Goal: Information Seeking & Learning: Compare options

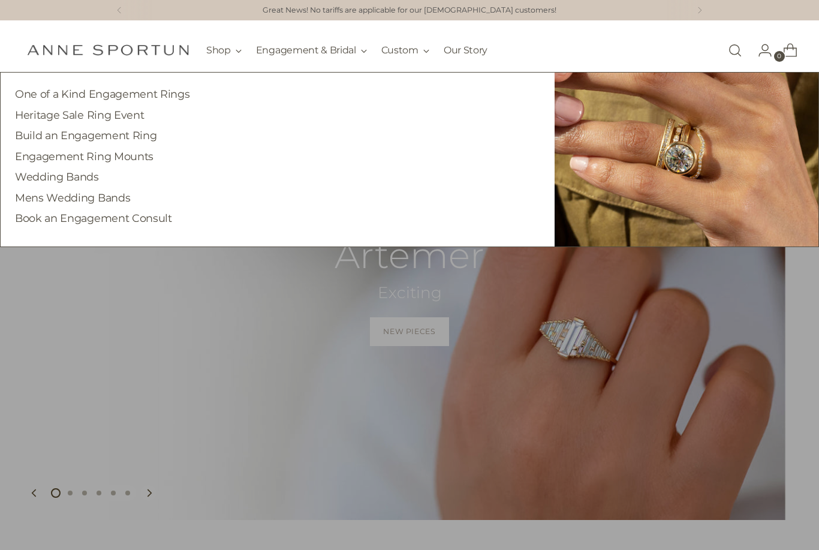
click at [38, 174] on link "Wedding Bands" at bounding box center [57, 176] width 84 height 13
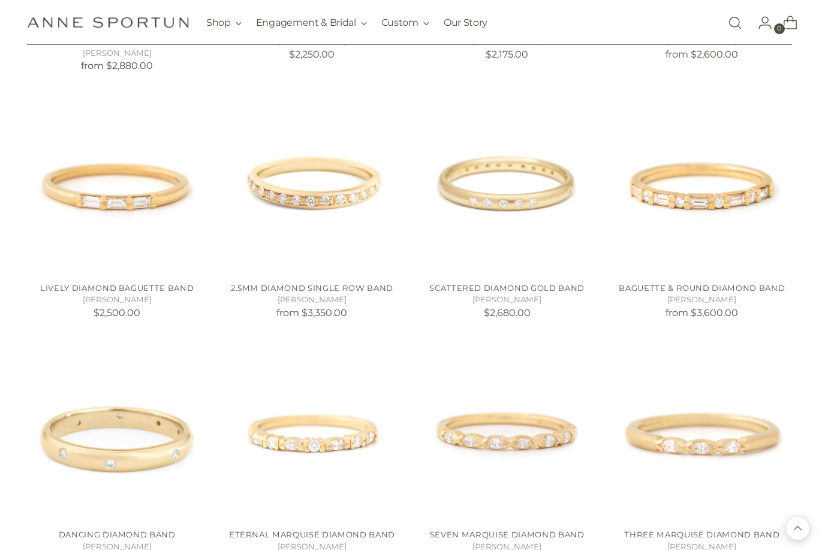
scroll to position [975, 0]
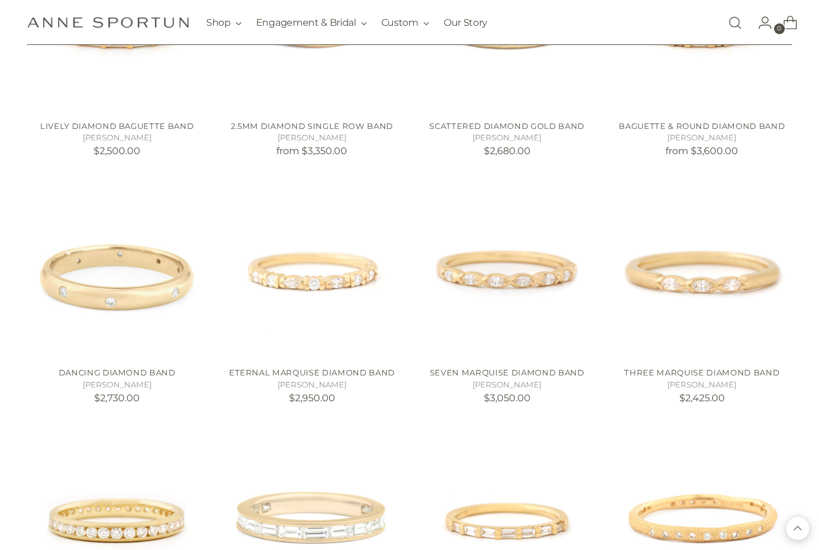
scroll to position [1134, 0]
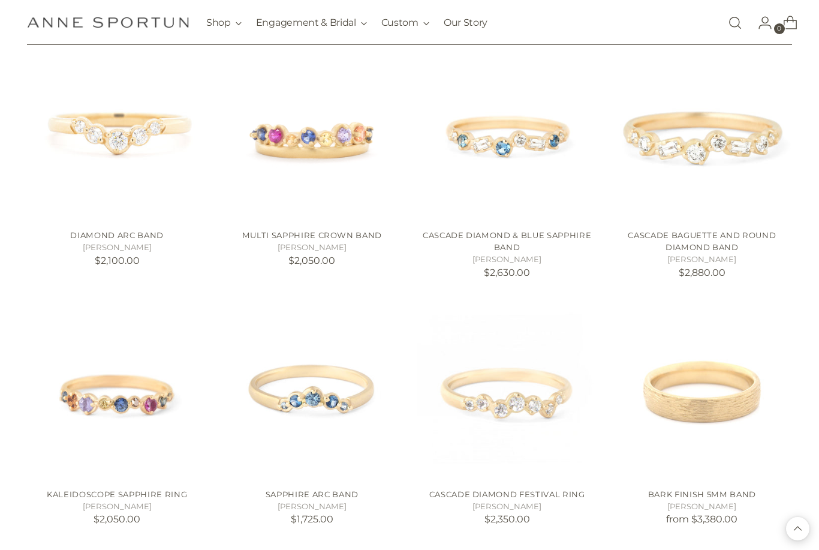
scroll to position [3532, 0]
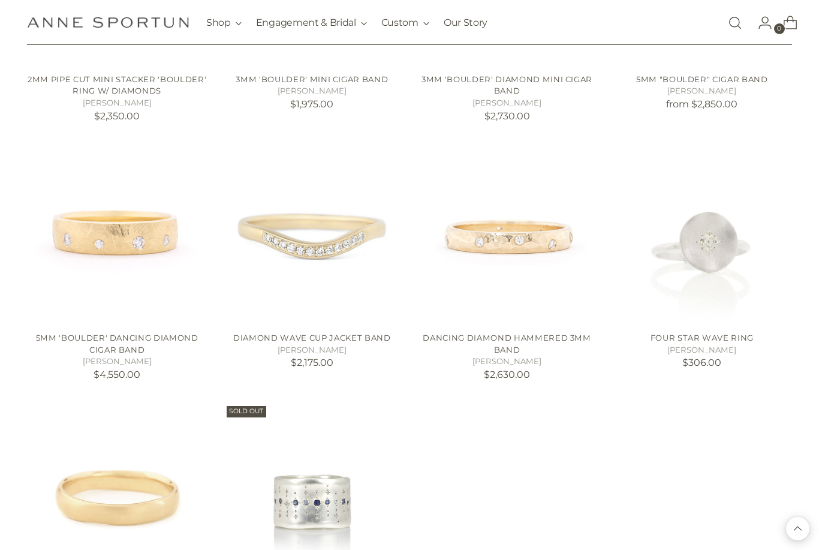
scroll to position [5179, 0]
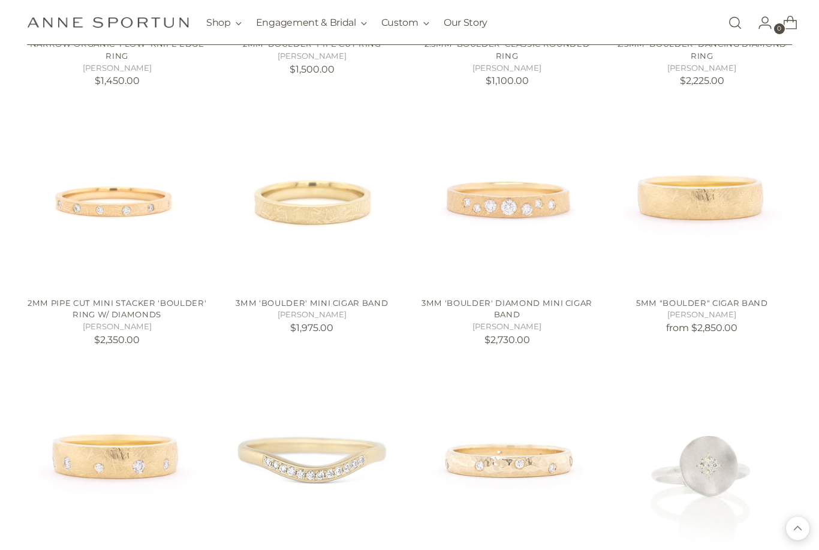
scroll to position [4950, 0]
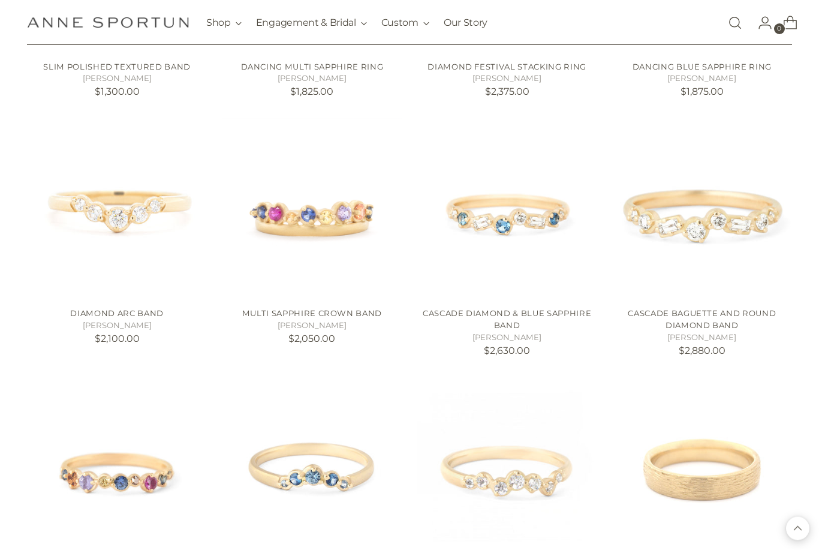
scroll to position [3415, 0]
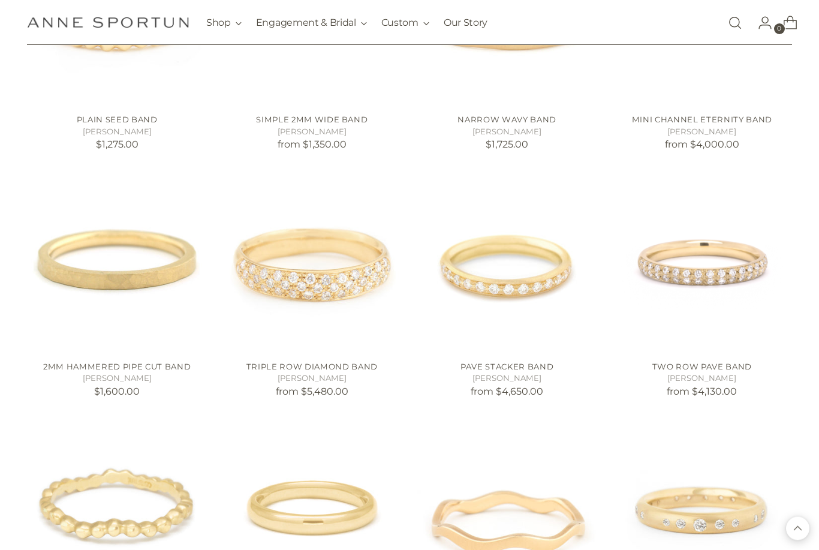
scroll to position [2372, 0]
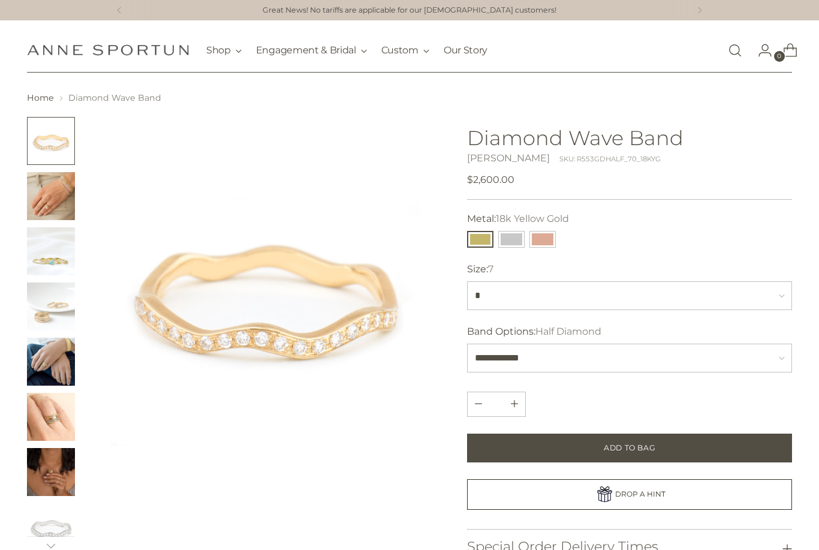
click at [54, 144] on button "Change image to image 1" at bounding box center [51, 141] width 48 height 48
click at [52, 194] on img "Change image to image 2" at bounding box center [51, 196] width 48 height 48
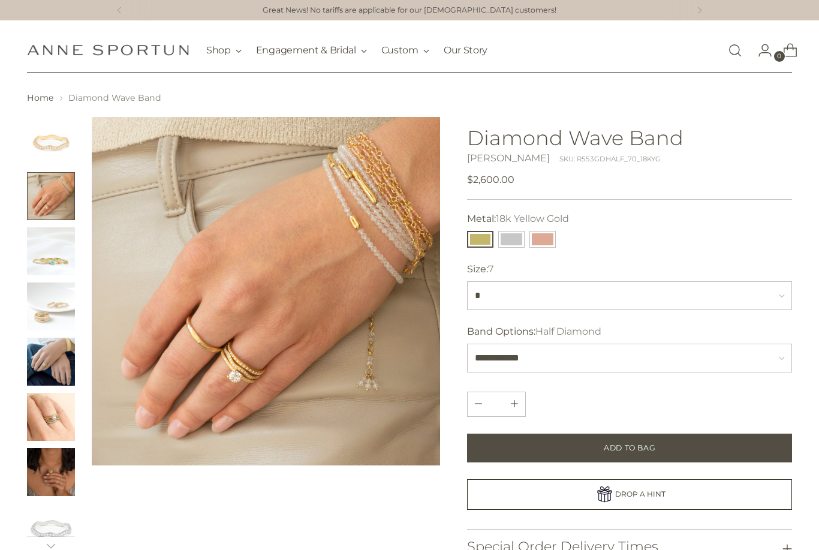
click at [48, 143] on img "Change image to image 1" at bounding box center [51, 141] width 48 height 48
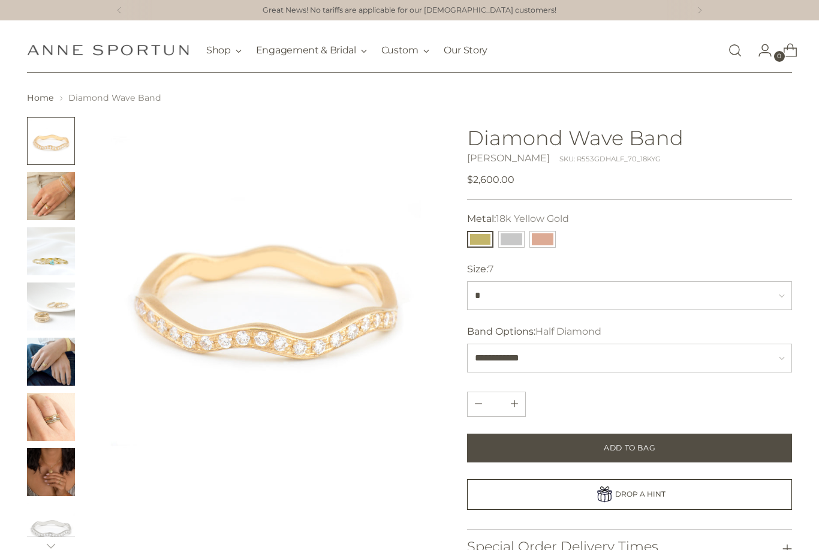
click at [45, 201] on img "Change image to image 2" at bounding box center [51, 196] width 48 height 48
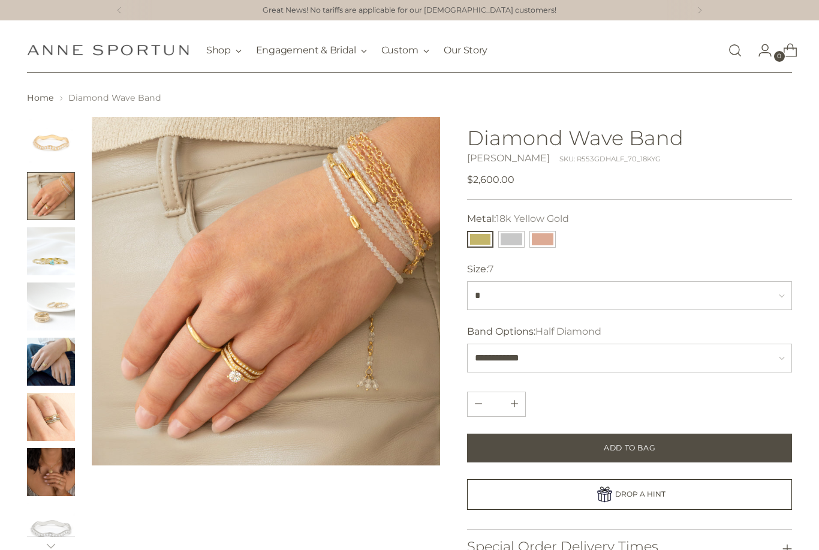
click at [59, 255] on img "Change image to image 3" at bounding box center [51, 251] width 48 height 48
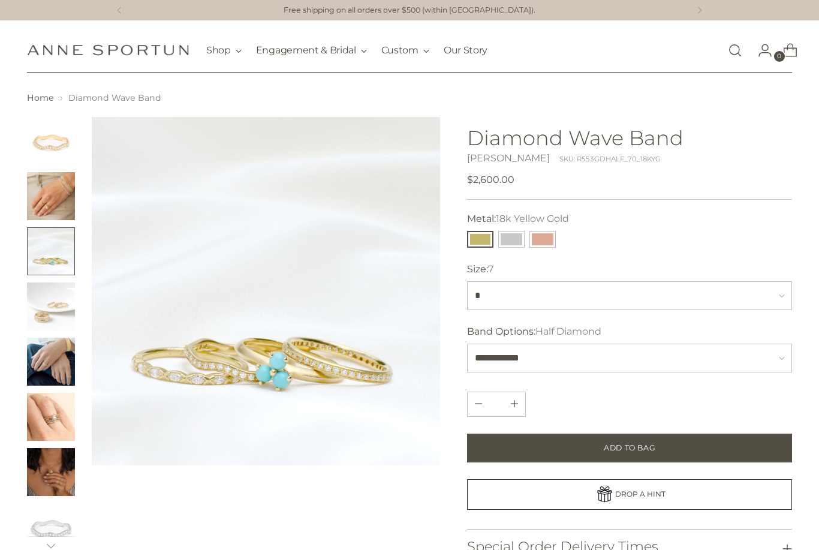
click at [50, 311] on img "Change image to image 4" at bounding box center [51, 306] width 48 height 48
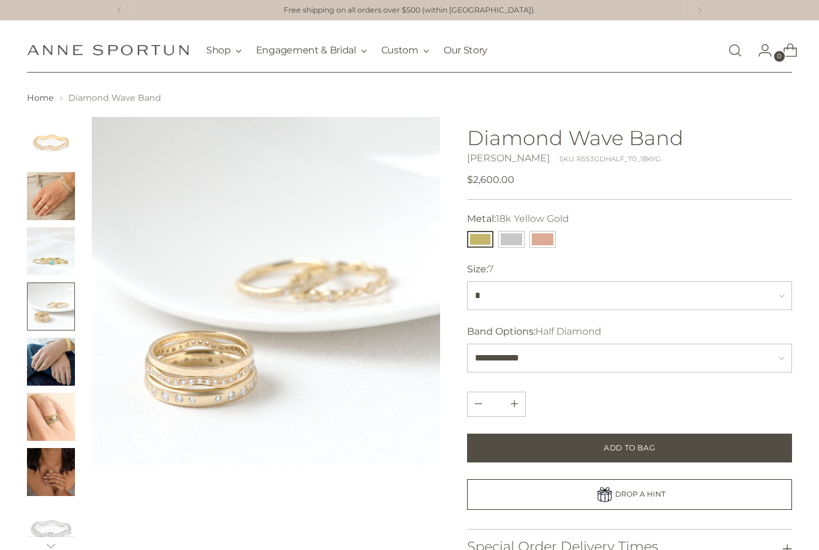
click at [56, 248] on img "Change image to image 3" at bounding box center [51, 251] width 48 height 48
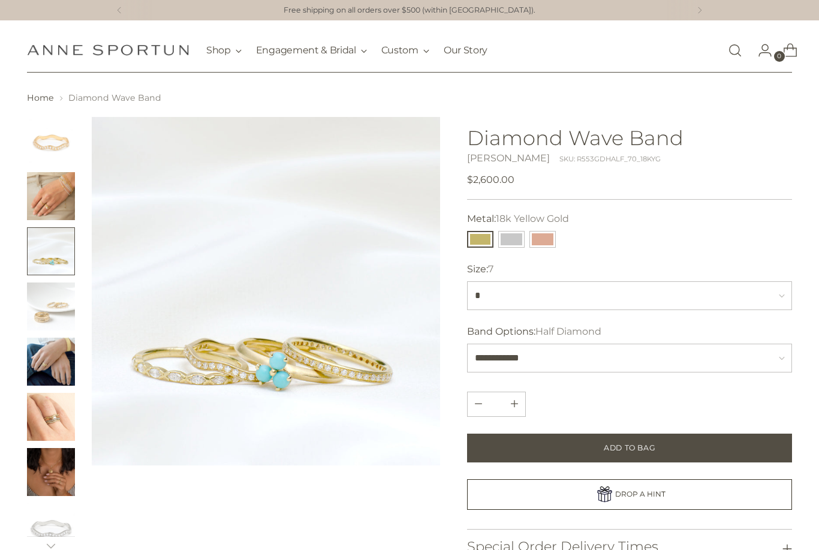
click at [50, 353] on img "Change image to image 5" at bounding box center [51, 362] width 48 height 48
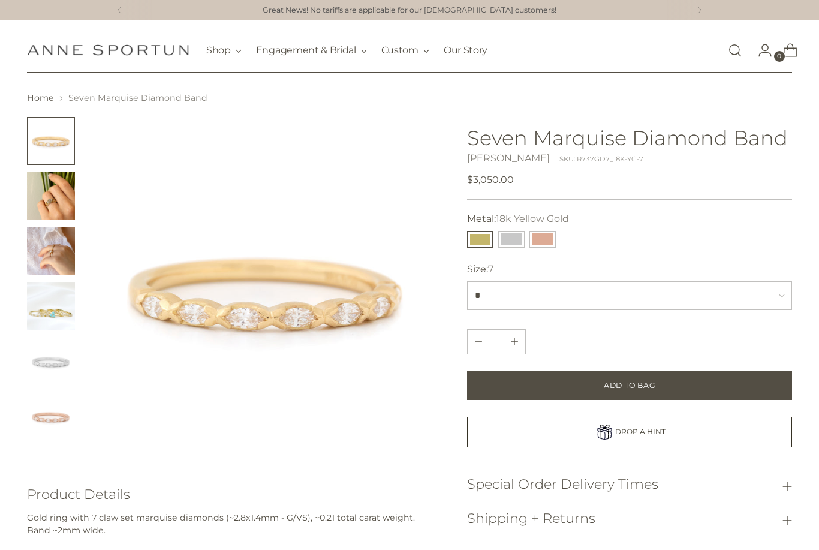
click at [47, 182] on img "Change image to image 2" at bounding box center [51, 196] width 48 height 48
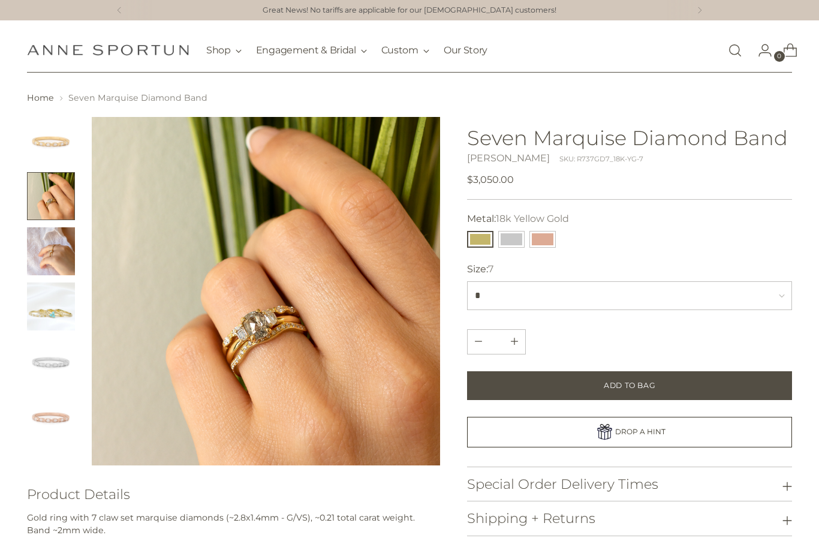
click at [38, 249] on img "Change image to image 3" at bounding box center [51, 251] width 48 height 48
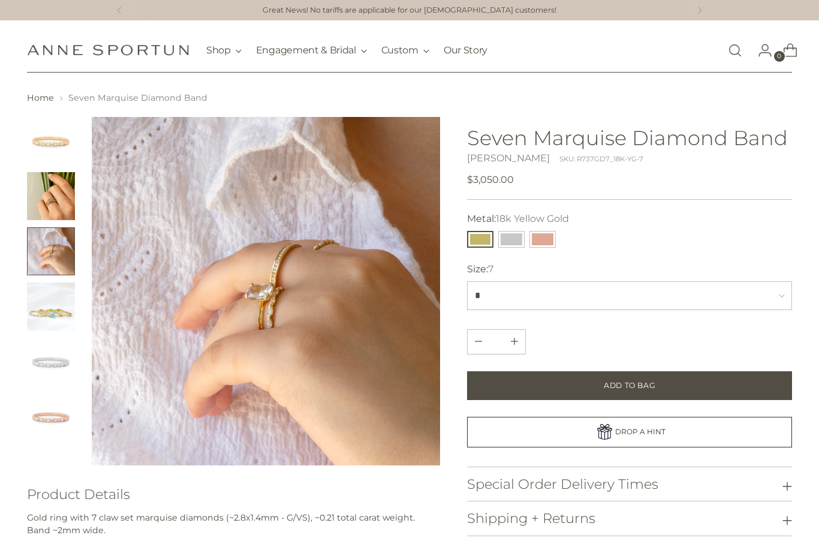
click at [49, 191] on img "Change image to image 2" at bounding box center [51, 196] width 48 height 48
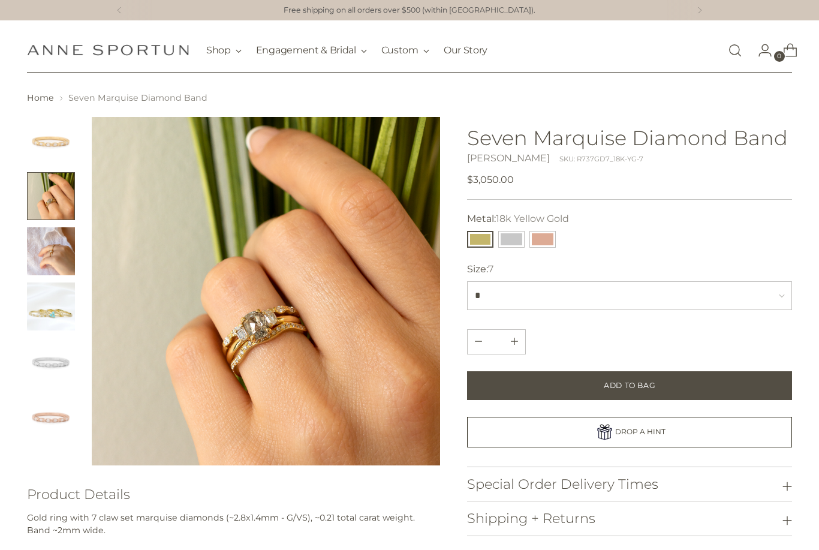
click at [44, 303] on img "Change image to image 4" at bounding box center [51, 306] width 48 height 48
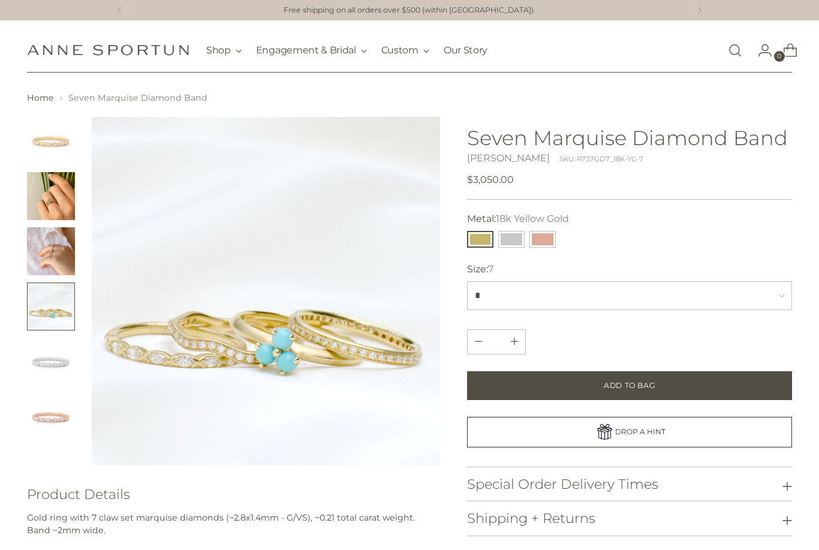
click at [52, 144] on img "Change image to image 1" at bounding box center [51, 141] width 48 height 48
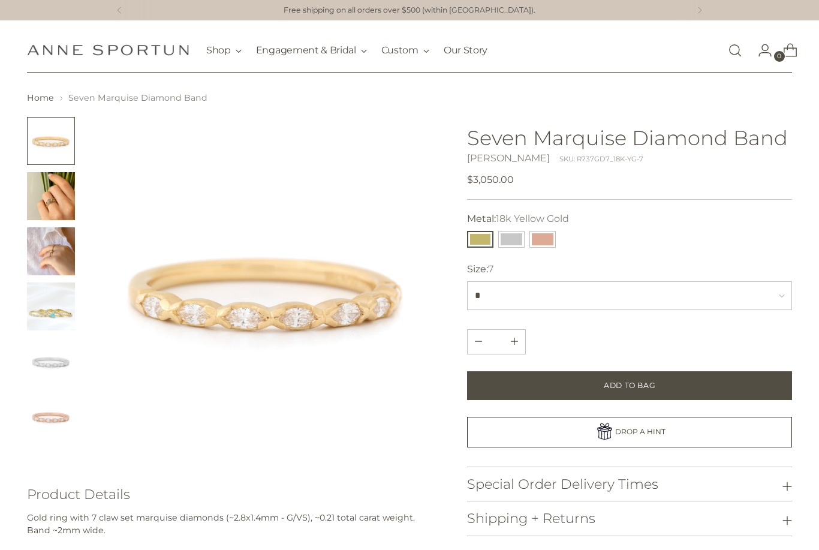
click at [54, 204] on img "Change image to image 2" at bounding box center [51, 196] width 48 height 48
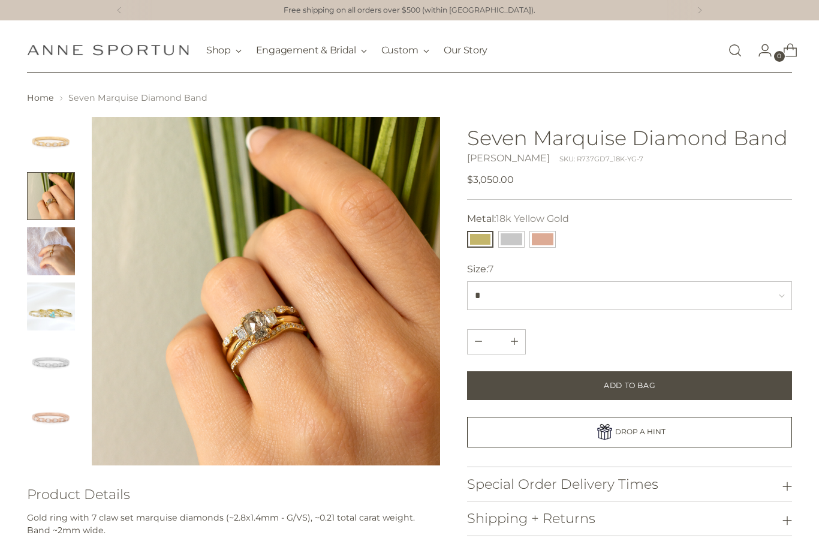
click at [39, 139] on img "Change image to image 1" at bounding box center [51, 141] width 48 height 48
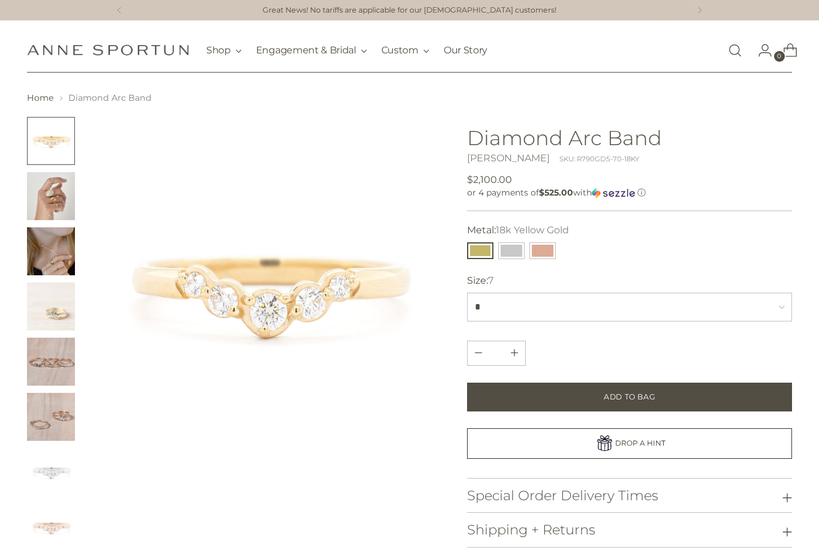
click at [49, 198] on img "Change image to image 2" at bounding box center [51, 196] width 48 height 48
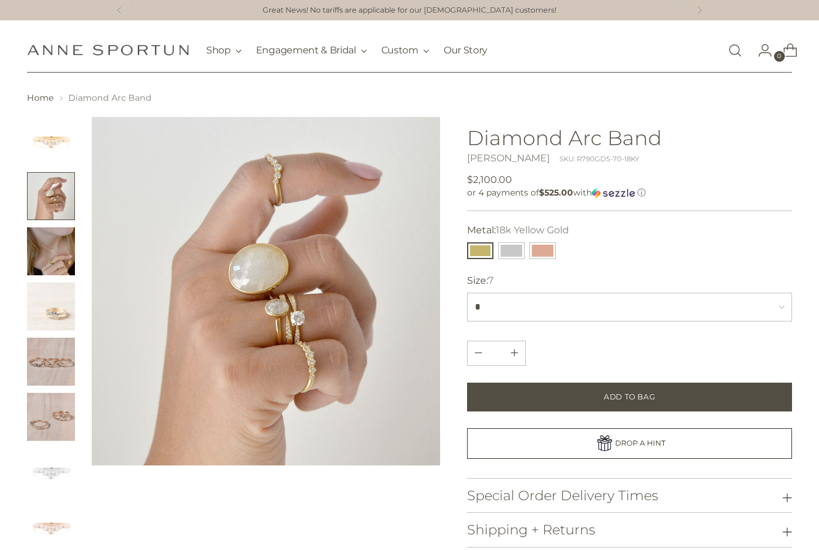
click at [47, 252] on img "Change image to image 3" at bounding box center [51, 251] width 48 height 48
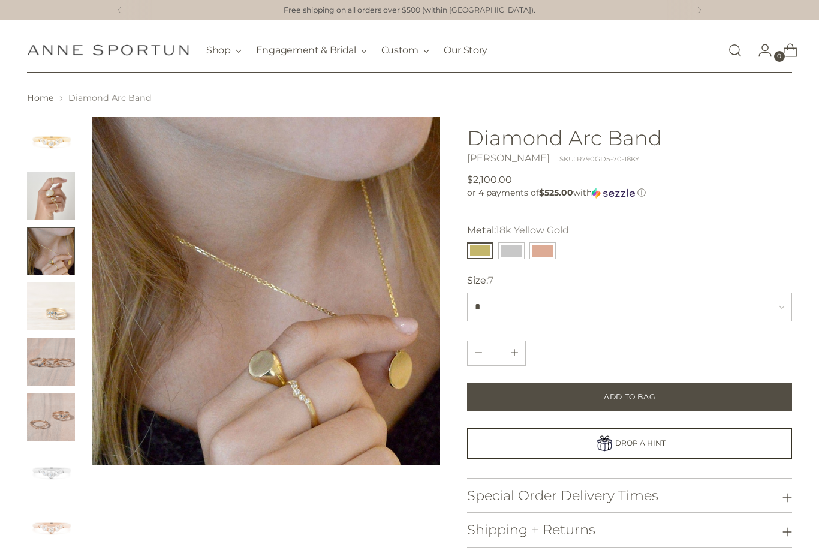
click at [55, 309] on img "Change image to image 4" at bounding box center [51, 306] width 48 height 48
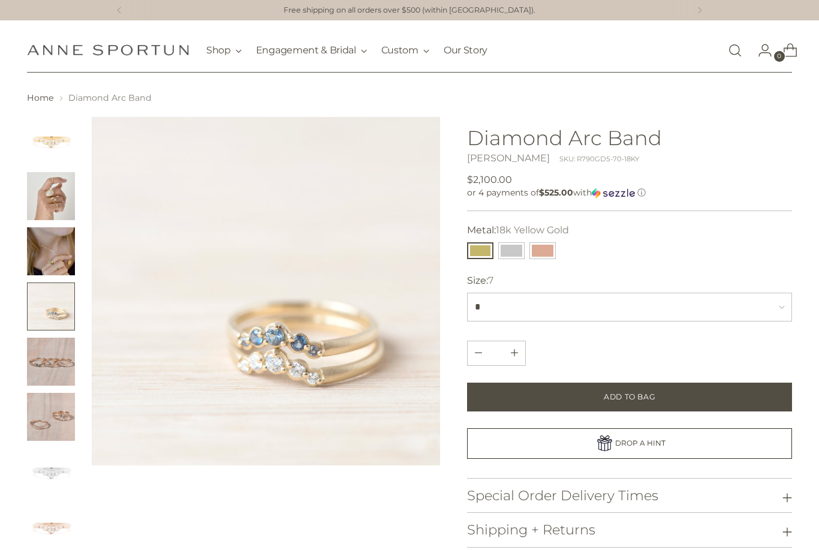
click at [50, 354] on img "Change image to image 5" at bounding box center [51, 362] width 48 height 48
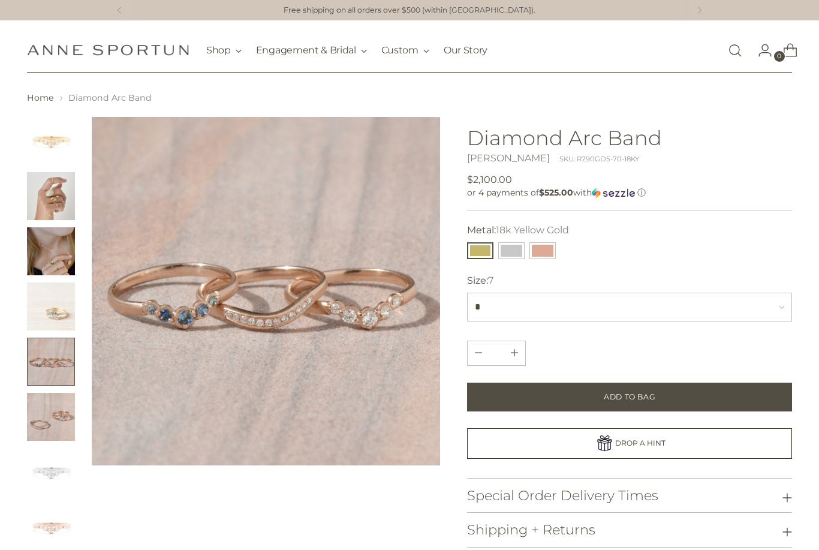
click at [48, 421] on img "Change image to image 6" at bounding box center [51, 417] width 48 height 48
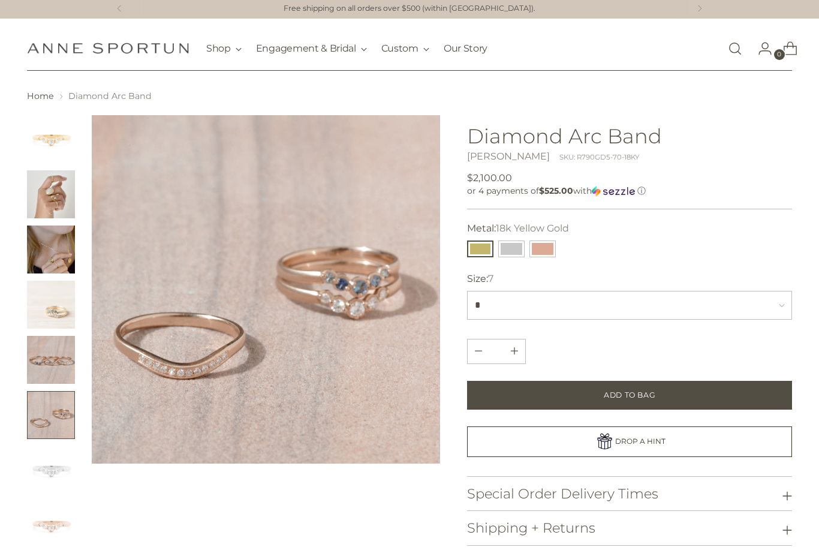
scroll to position [1, 0]
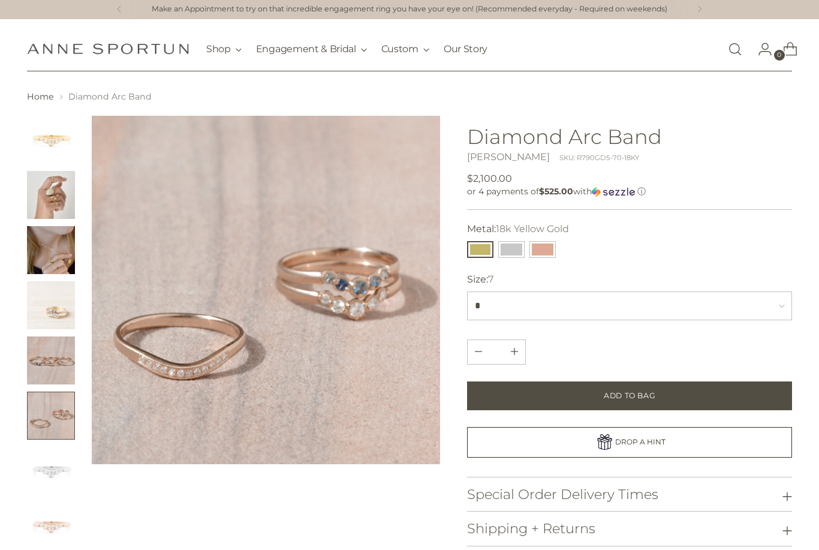
click at [43, 255] on img "Change image to image 3" at bounding box center [51, 250] width 48 height 48
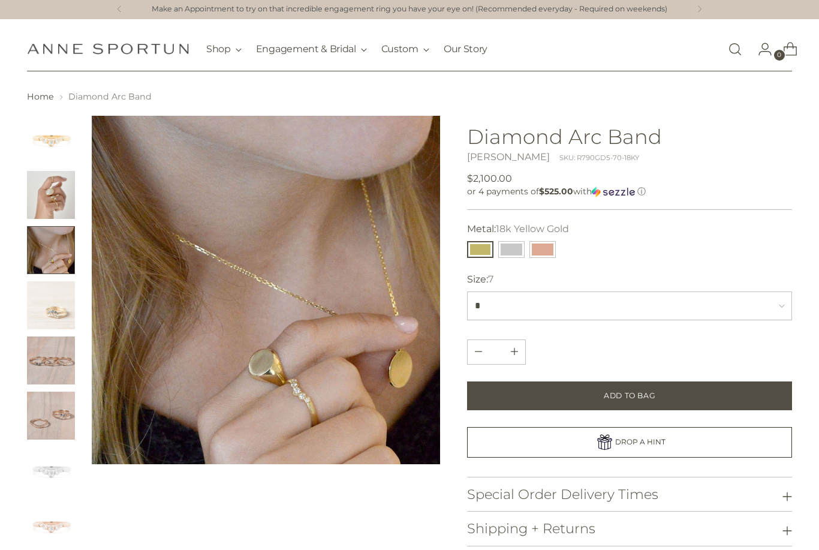
scroll to position [0, 0]
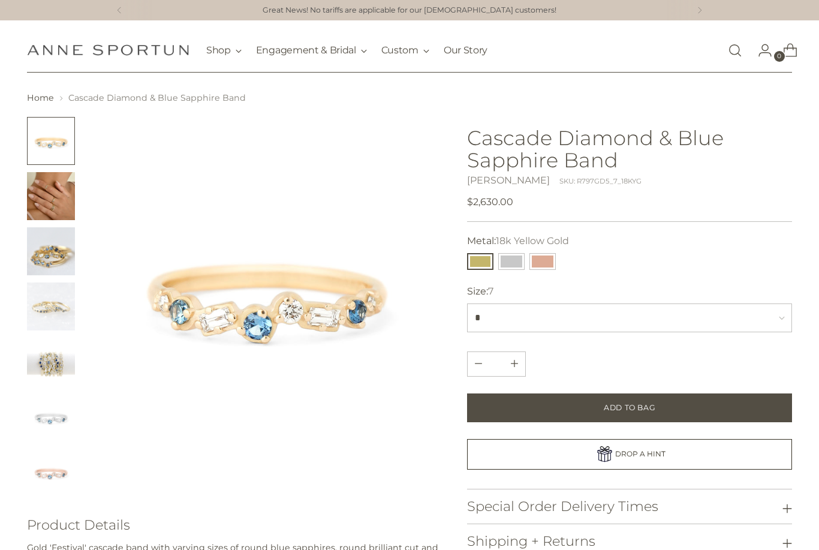
click at [46, 206] on img "Change image to image 2" at bounding box center [51, 196] width 48 height 48
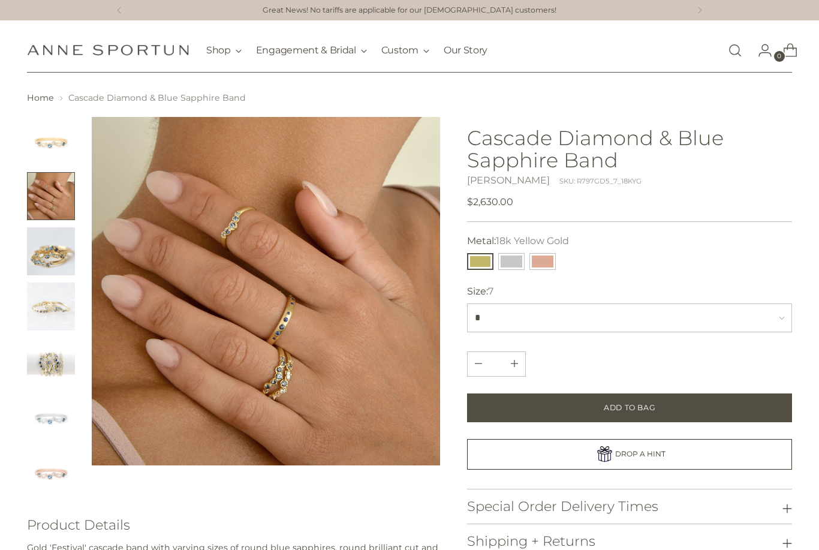
click at [44, 256] on img "Change image to image 3" at bounding box center [51, 251] width 48 height 48
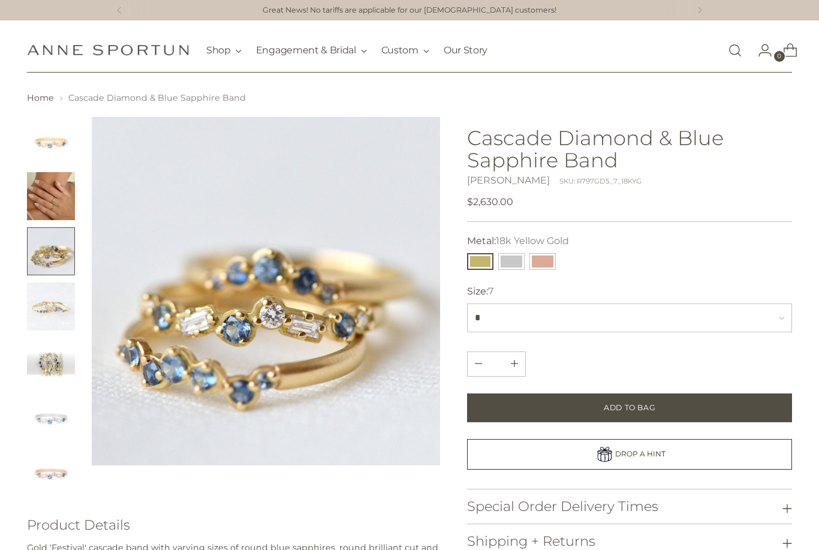
click at [46, 303] on img "Change image to image 4" at bounding box center [51, 306] width 48 height 48
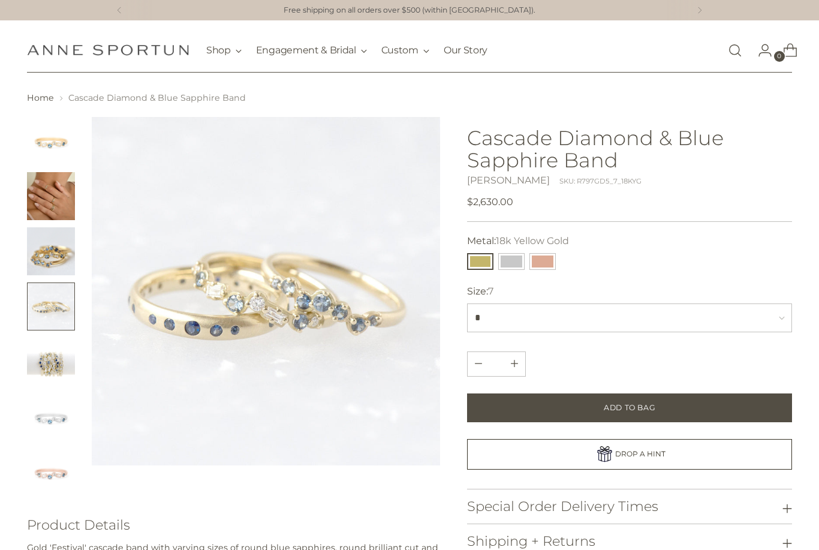
click at [46, 369] on img "Change image to image 5" at bounding box center [51, 362] width 48 height 48
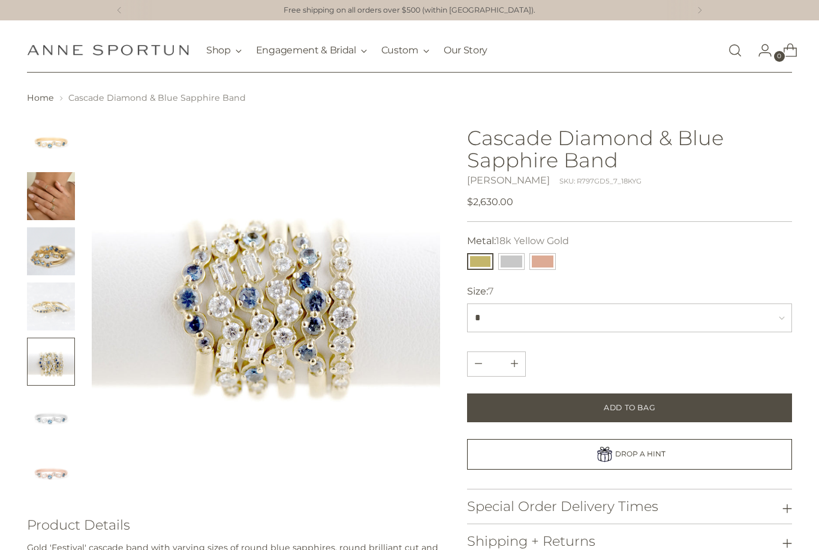
click at [46, 195] on img "Change image to image 2" at bounding box center [51, 196] width 48 height 48
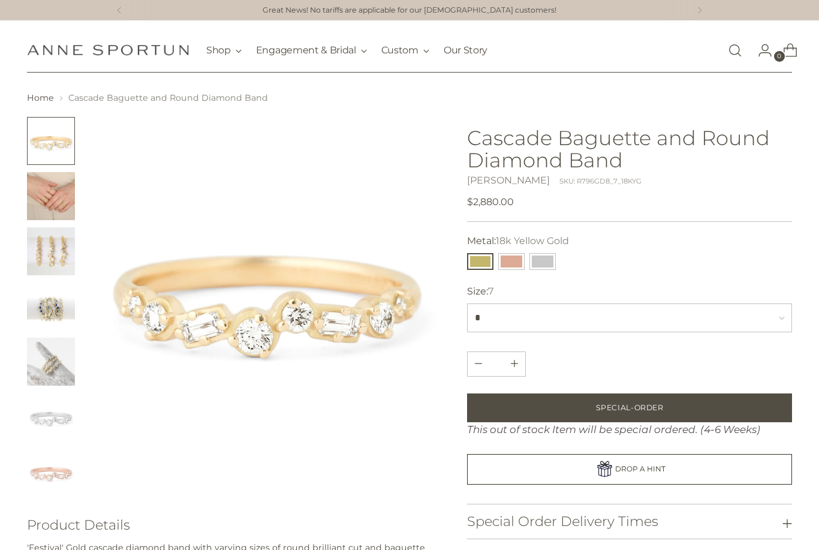
click at [51, 206] on img "Change image to image 2" at bounding box center [51, 196] width 48 height 48
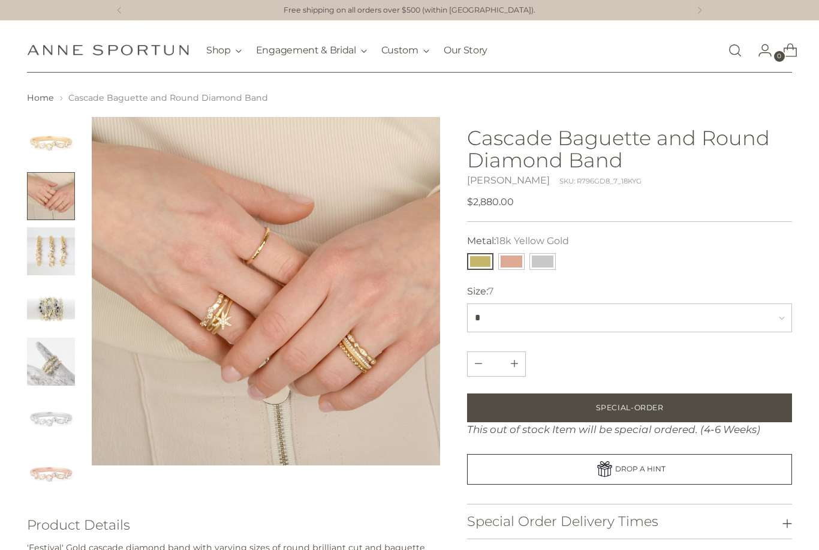
click at [37, 258] on img "Change image to image 3" at bounding box center [51, 251] width 48 height 48
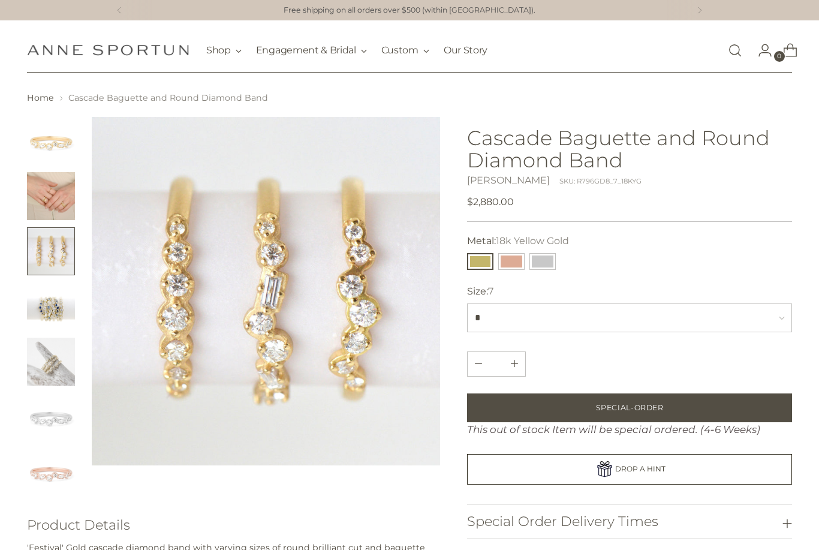
click at [47, 186] on img "Change image to image 2" at bounding box center [51, 196] width 48 height 48
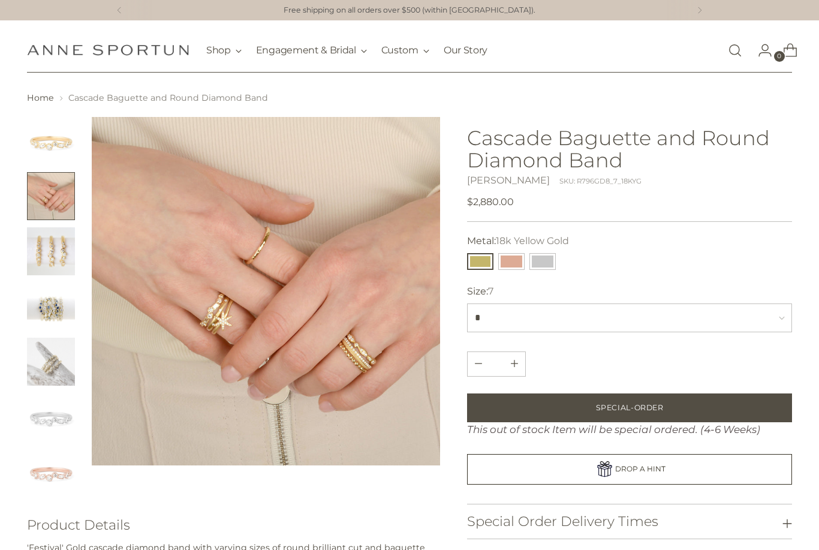
scroll to position [1, 0]
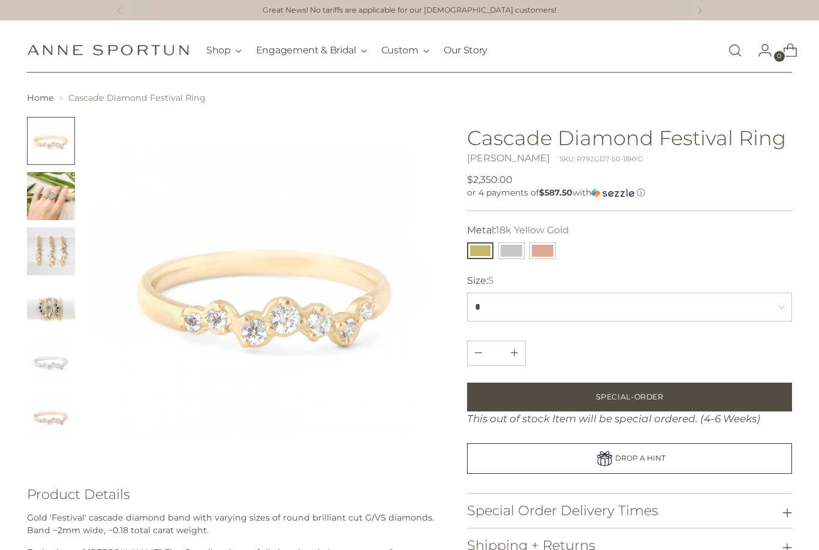
click at [40, 192] on img "Change image to image 2" at bounding box center [51, 196] width 48 height 48
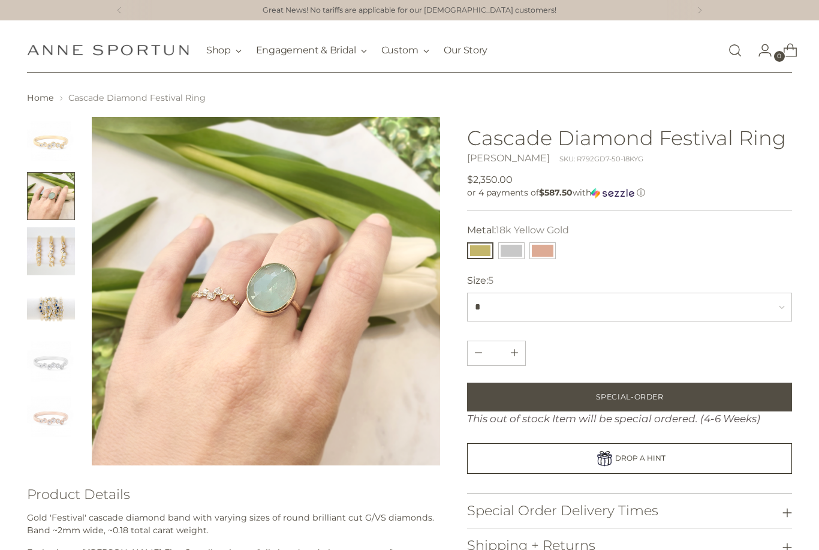
click at [43, 146] on img "Change image to image 1" at bounding box center [51, 141] width 48 height 48
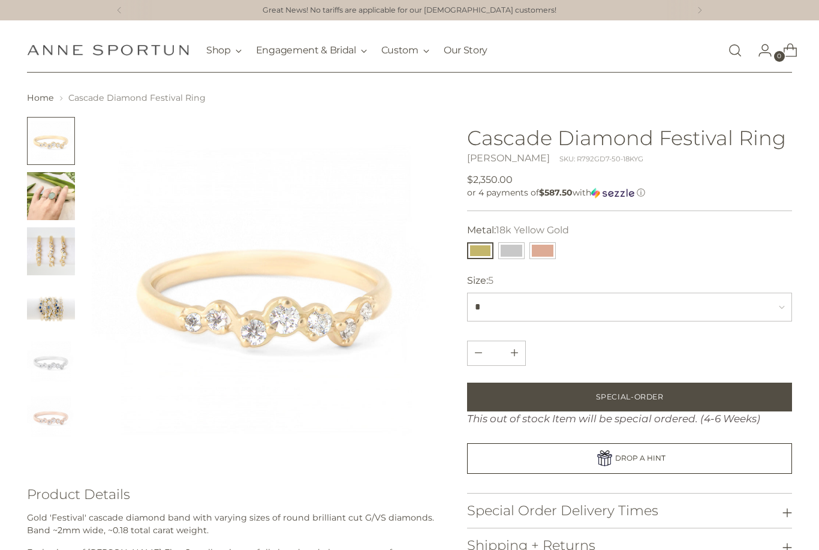
click at [44, 194] on img "Change image to image 2" at bounding box center [51, 196] width 48 height 48
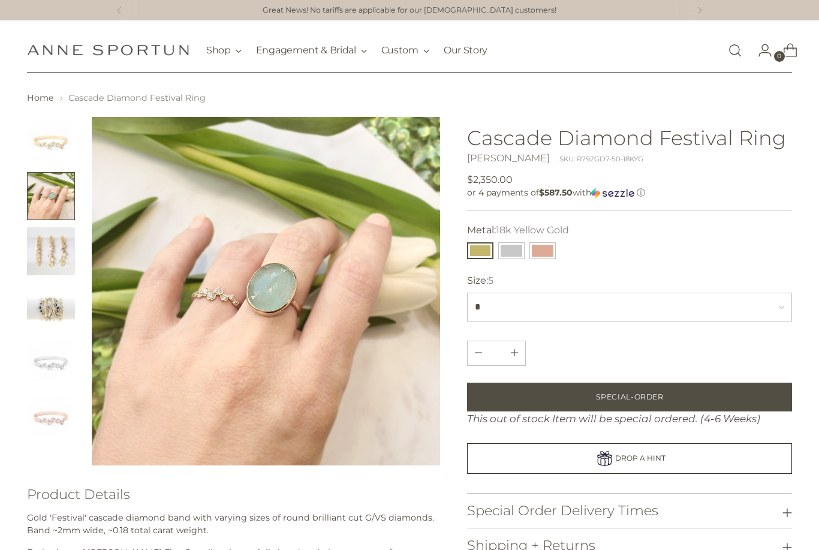
click at [40, 249] on img "Change image to image 3" at bounding box center [51, 251] width 48 height 48
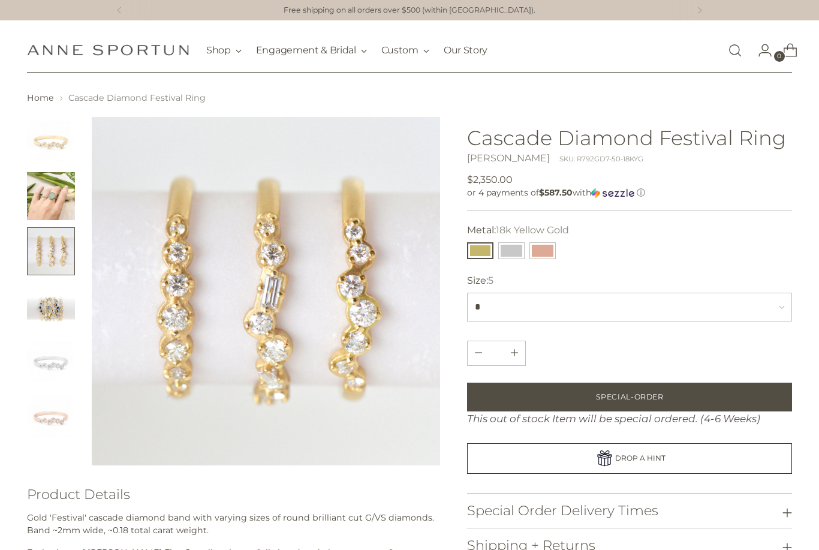
click at [46, 186] on img "Change image to image 2" at bounding box center [51, 196] width 48 height 48
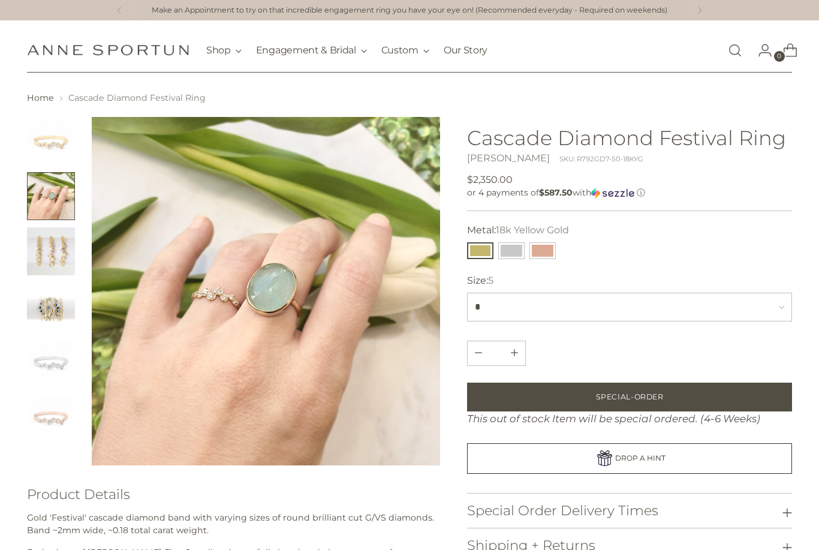
click at [56, 146] on img "Change image to image 1" at bounding box center [51, 141] width 48 height 48
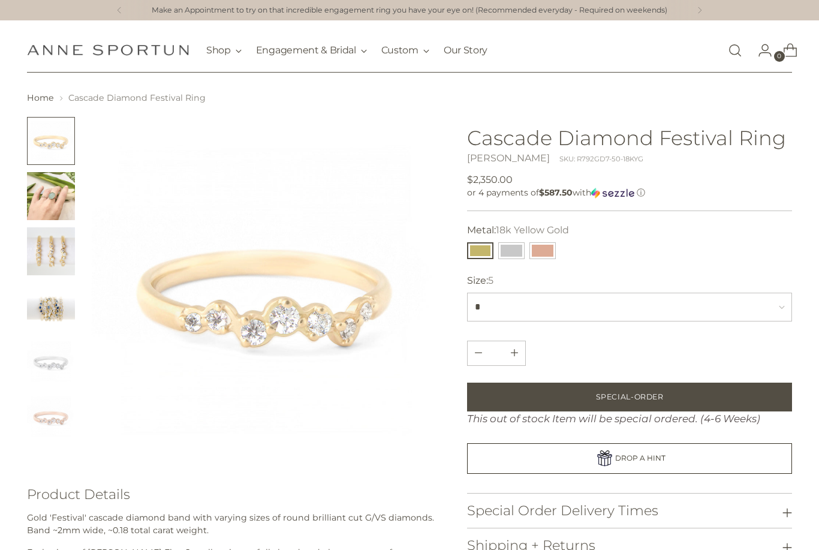
click at [52, 194] on img "Change image to image 2" at bounding box center [51, 196] width 48 height 48
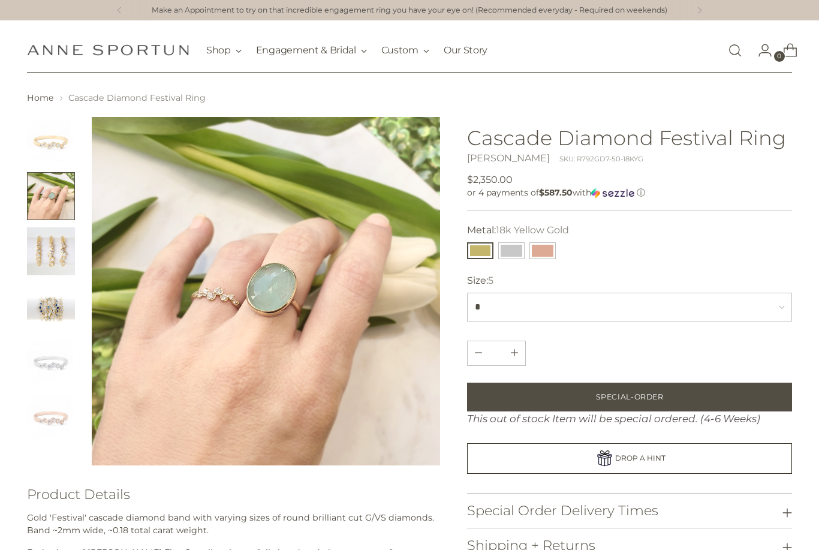
click at [776, 0] on div "Make an Appointment to try on that incredible engagement ring you have your eye…" at bounding box center [409, 10] width 819 height 20
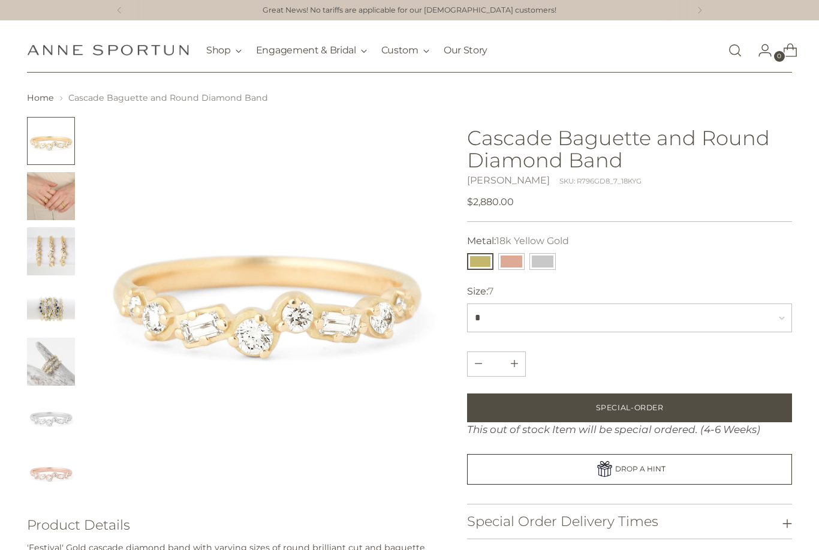
click at [55, 194] on img "Change image to image 2" at bounding box center [51, 196] width 48 height 48
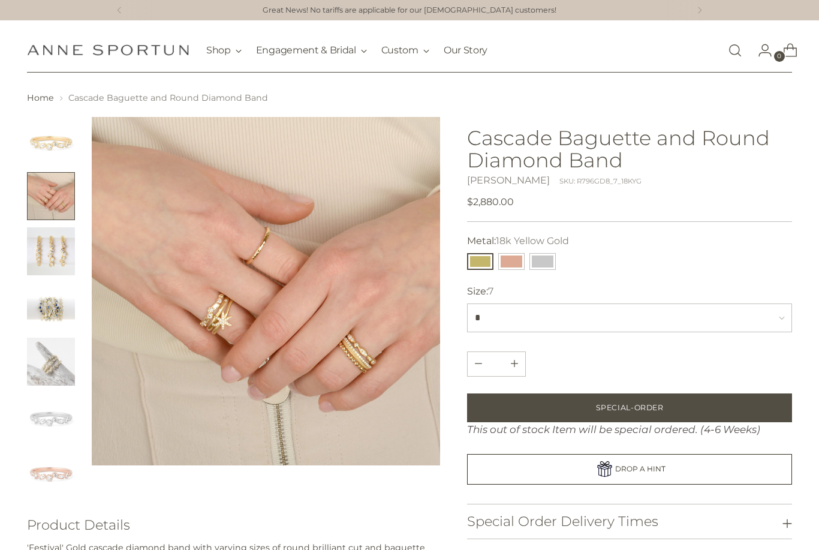
click at [47, 261] on img "Change image to image 3" at bounding box center [51, 251] width 48 height 48
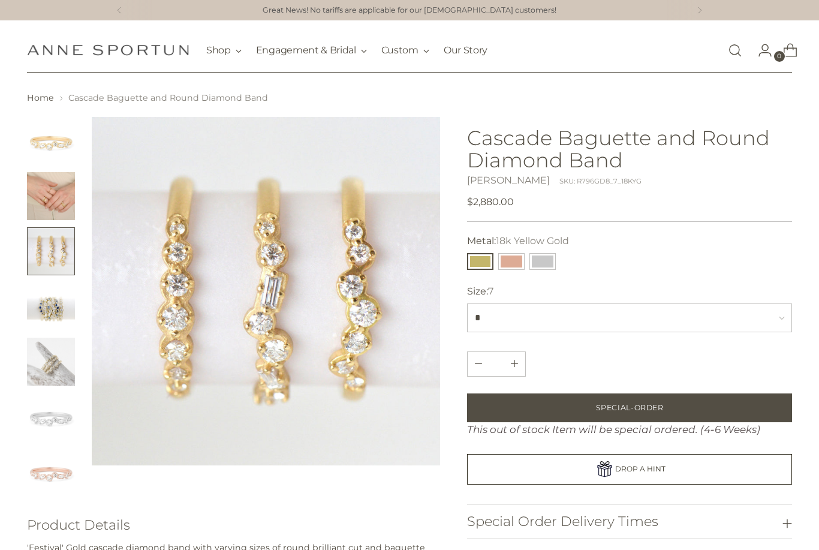
click at [47, 189] on img "Change image to image 2" at bounding box center [51, 196] width 48 height 48
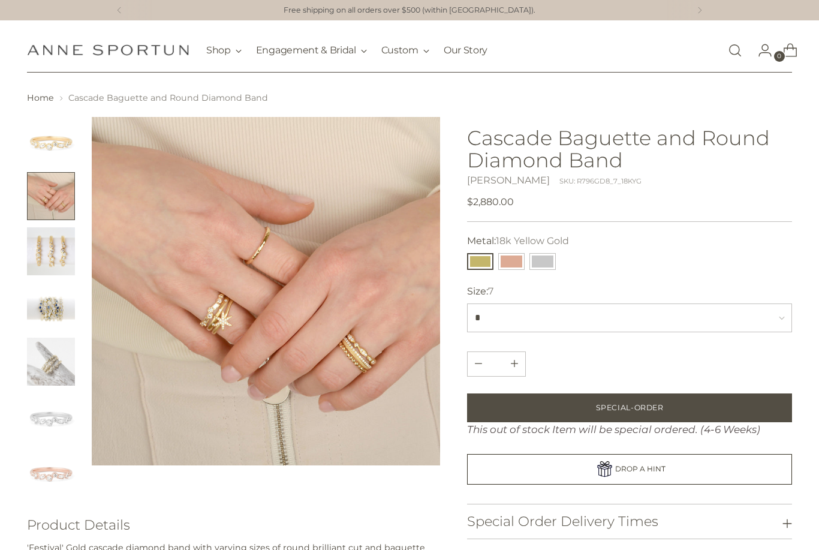
click at [44, 194] on button "Change image to image 2" at bounding box center [51, 196] width 48 height 48
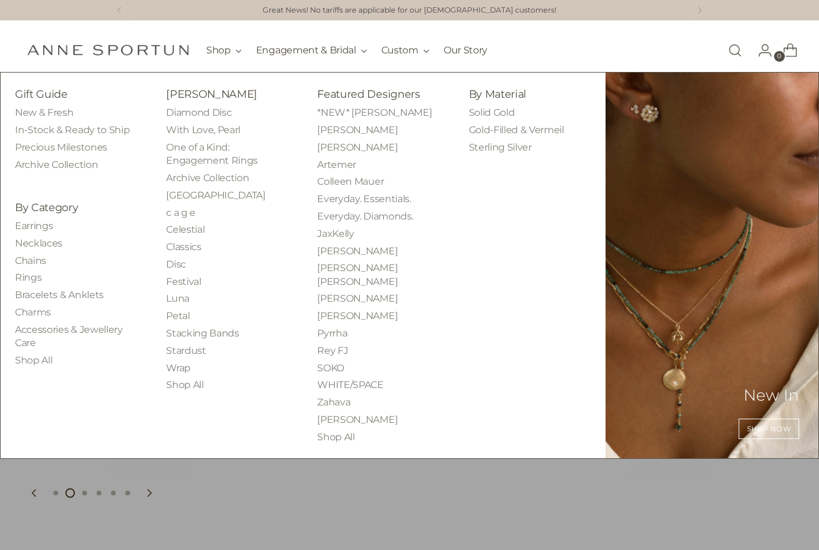
click at [25, 272] on link "Rings" at bounding box center [28, 277] width 26 height 11
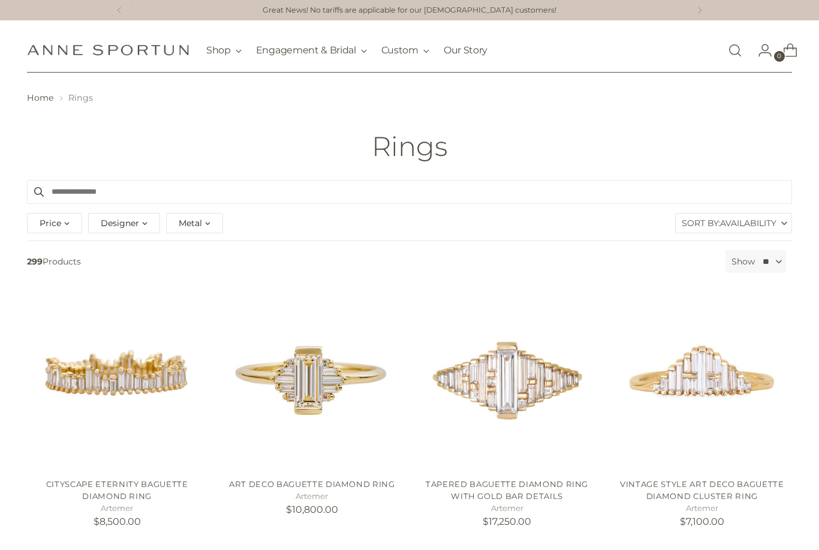
click at [122, 223] on span "Designer" at bounding box center [120, 222] width 38 height 13
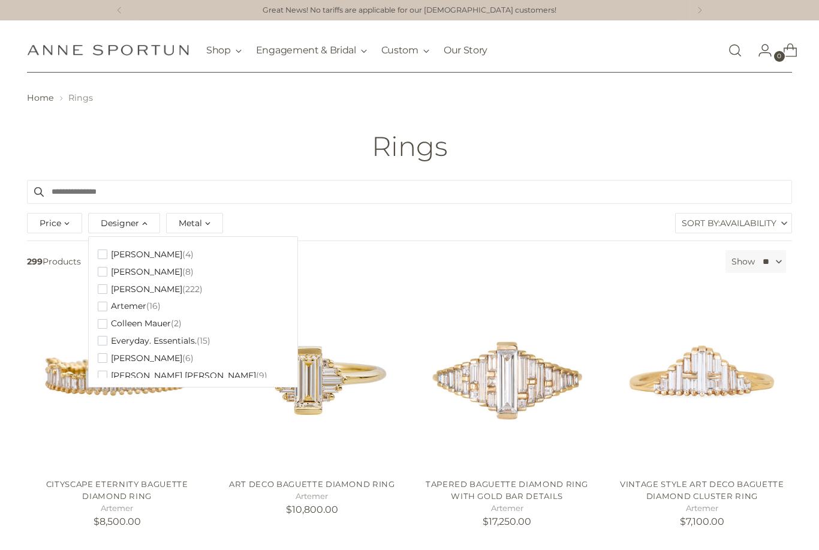
click at [123, 219] on span "Designer" at bounding box center [120, 222] width 38 height 13
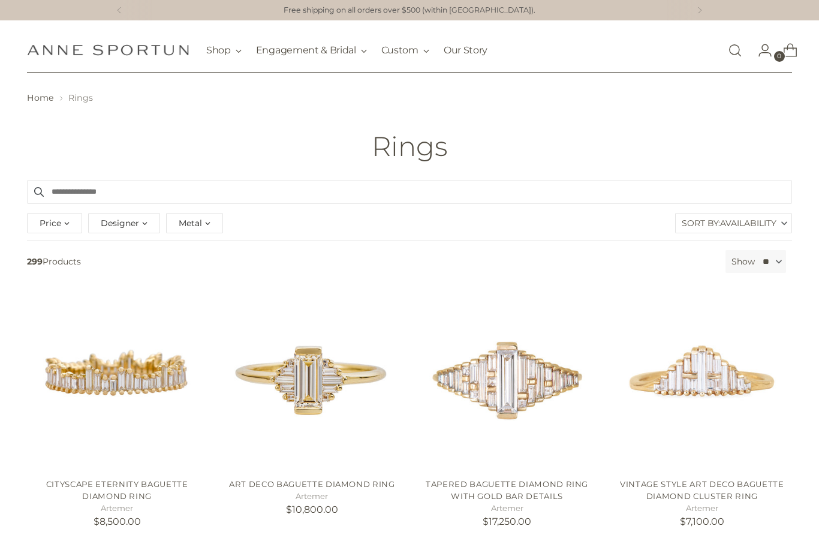
click at [194, 221] on span "Metal" at bounding box center [190, 222] width 23 height 13
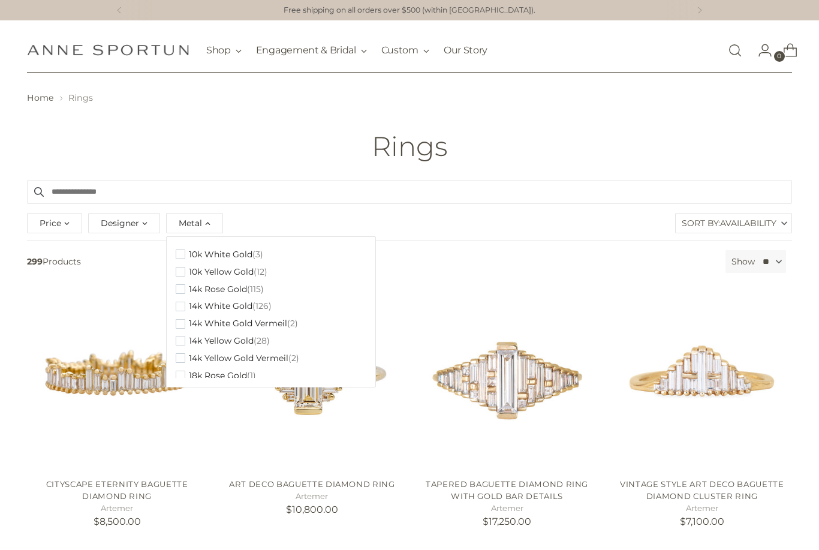
click at [219, 180] on input "Search products" at bounding box center [409, 192] width 765 height 24
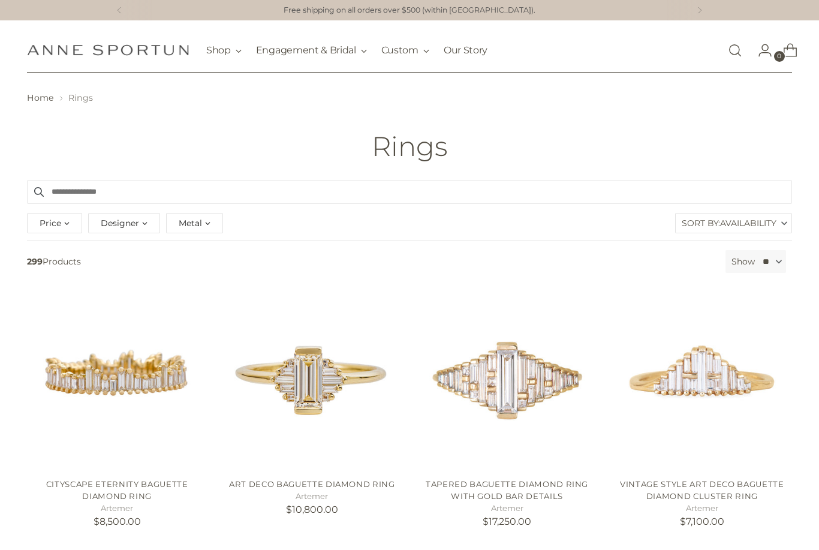
click at [82, 130] on header "Home Rings Rings" at bounding box center [409, 126] width 819 height 107
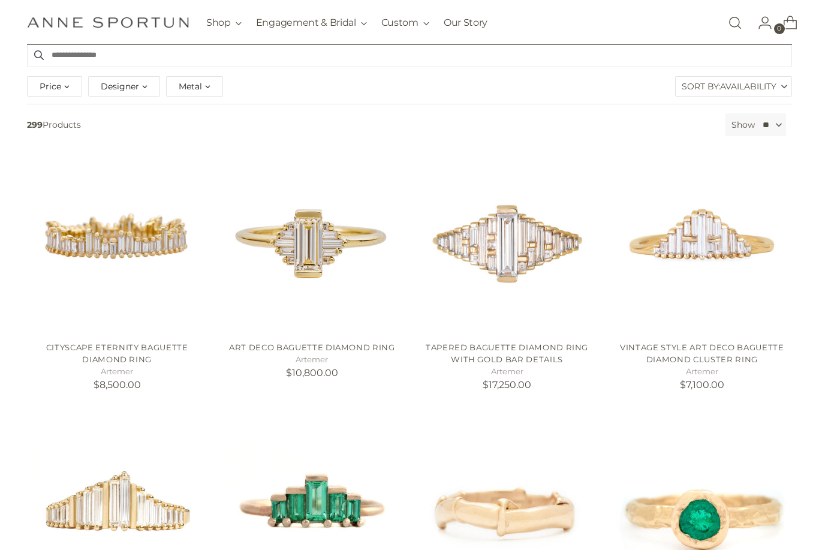
scroll to position [137, 0]
click at [759, 118] on select "** ** ** **" at bounding box center [771, 124] width 29 height 23
select select "**"
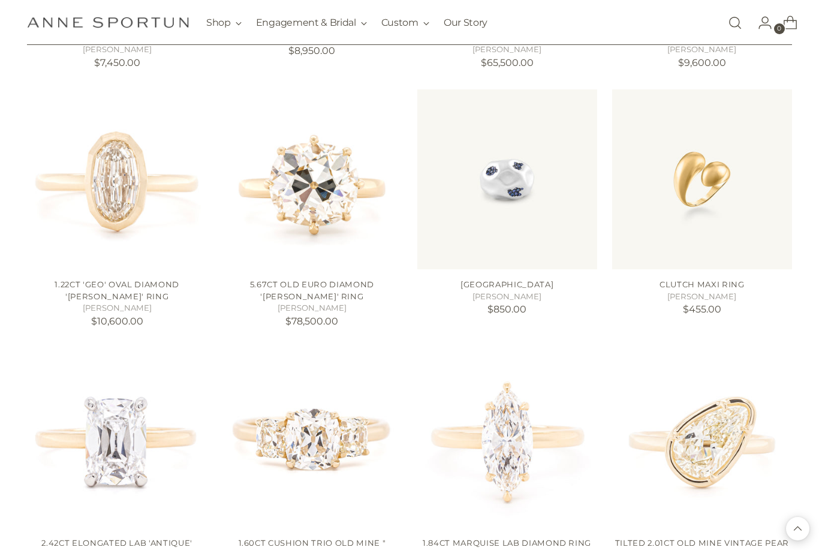
scroll to position [1273, 0]
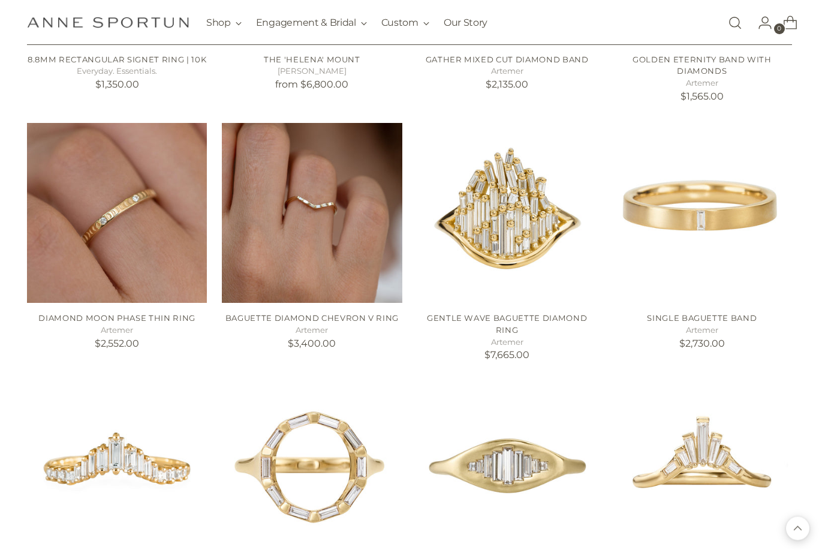
scroll to position [4810, 0]
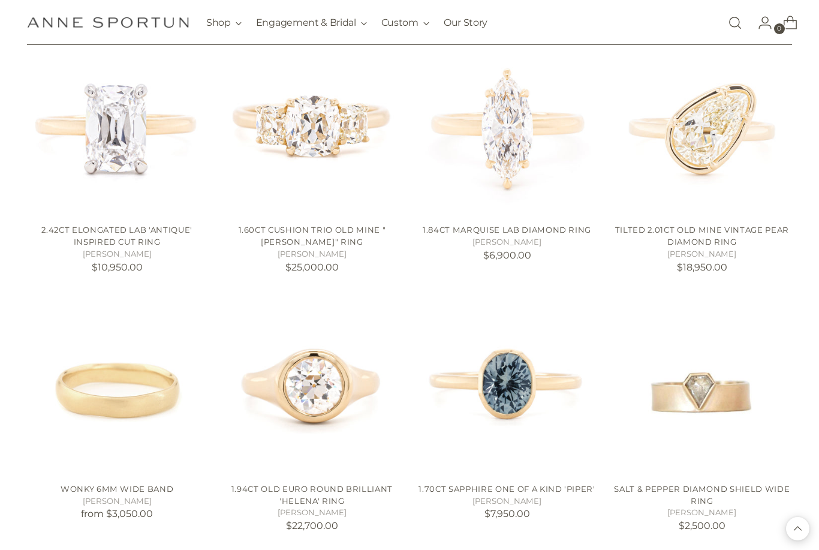
scroll to position [1547, 0]
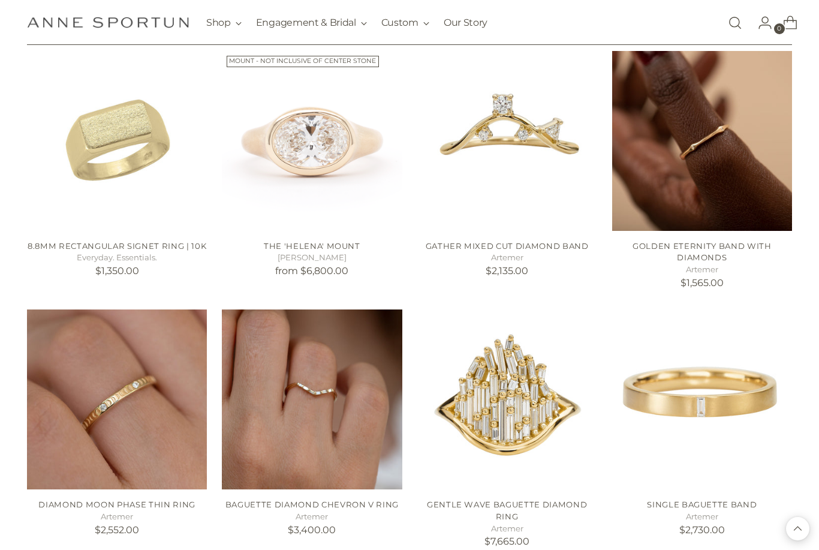
scroll to position [4553, 0]
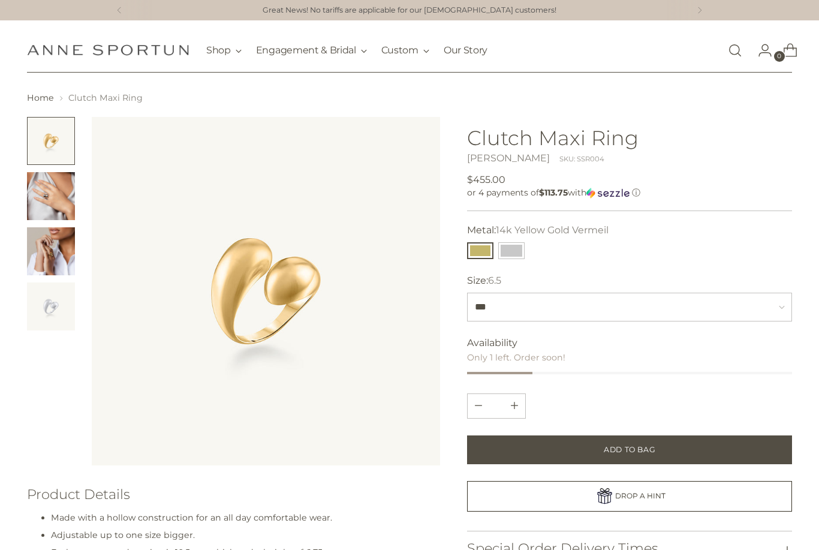
click at [39, 193] on img "Change image to image 2" at bounding box center [51, 196] width 48 height 48
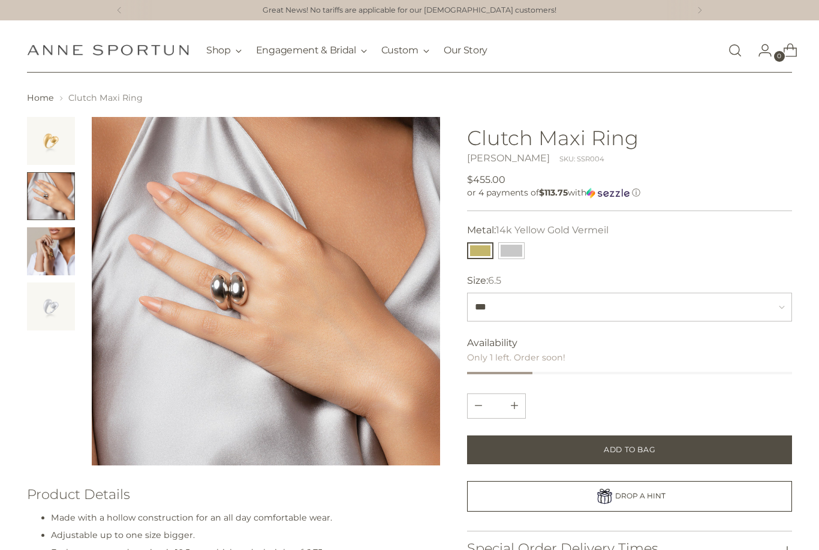
click at [45, 250] on img "Change image to image 3" at bounding box center [51, 251] width 48 height 48
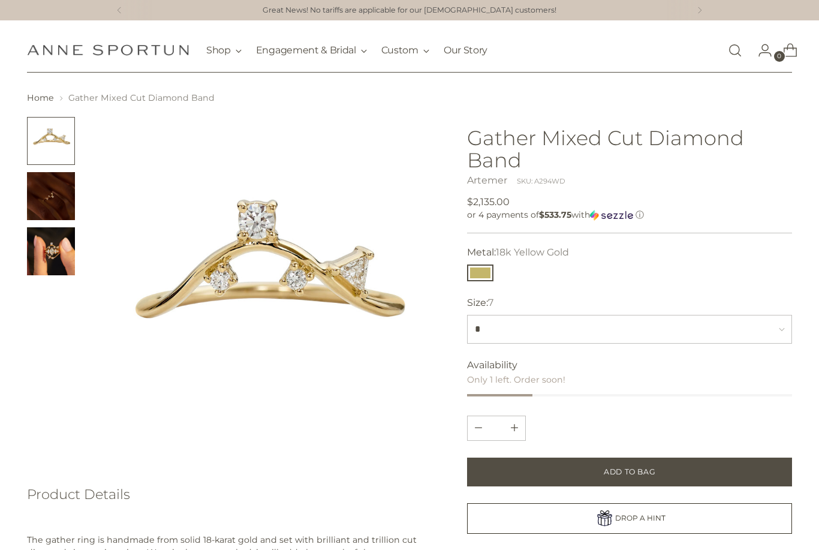
click at [50, 198] on img "Change image to image 2" at bounding box center [51, 196] width 48 height 48
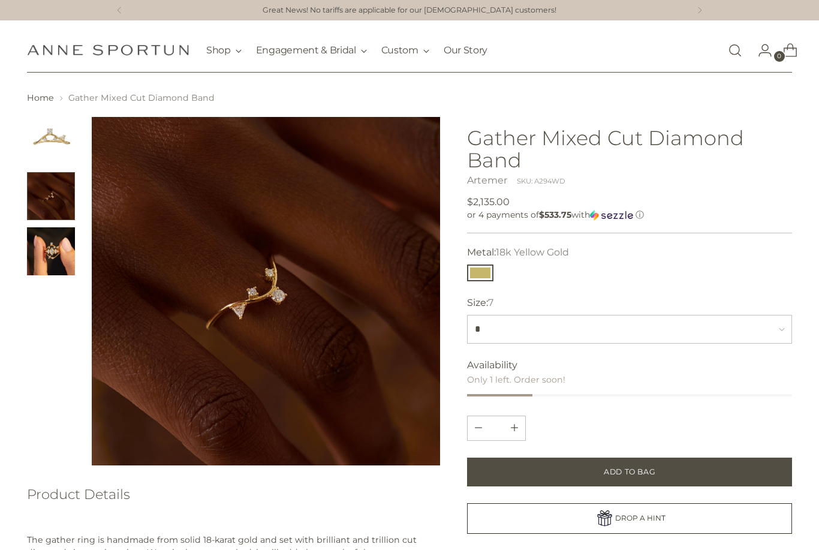
click at [45, 237] on img "Change image to image 3" at bounding box center [51, 251] width 48 height 48
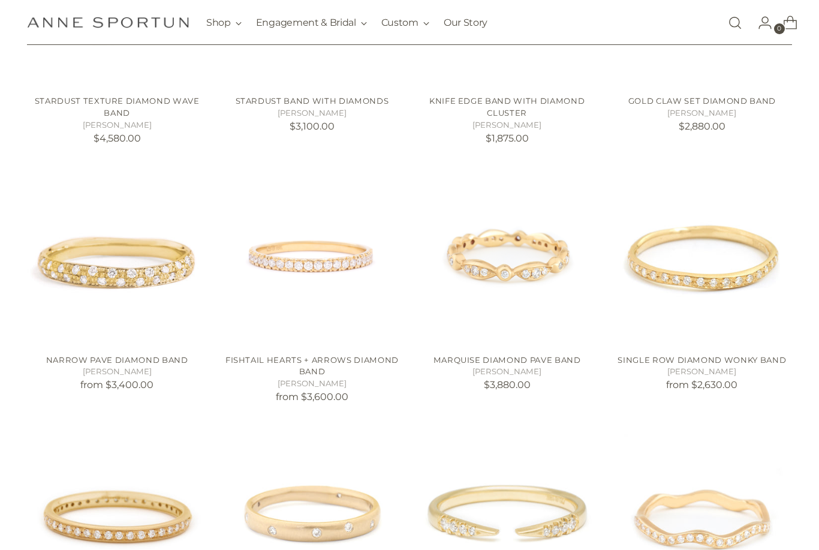
scroll to position [383, 0]
click at [502, 274] on img "Marquise Diamond Pave Band" at bounding box center [507, 255] width 180 height 180
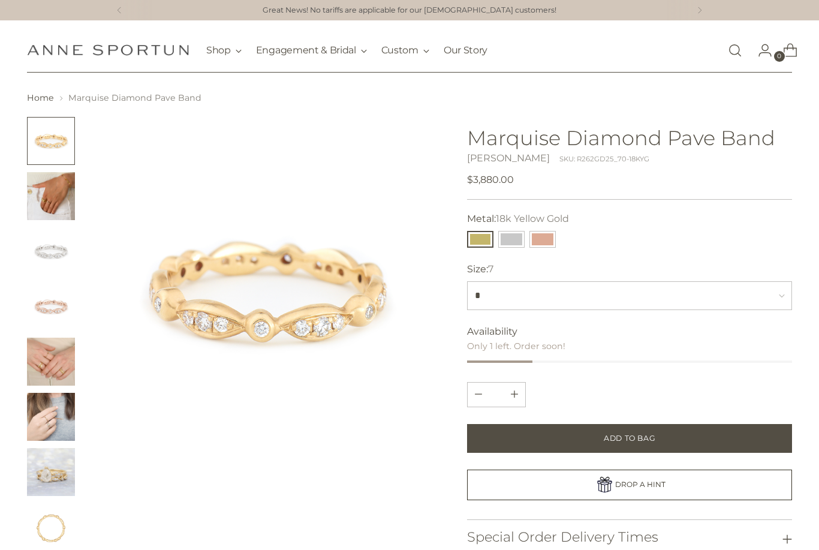
click at [44, 215] on img "Change image to image 2" at bounding box center [51, 196] width 48 height 48
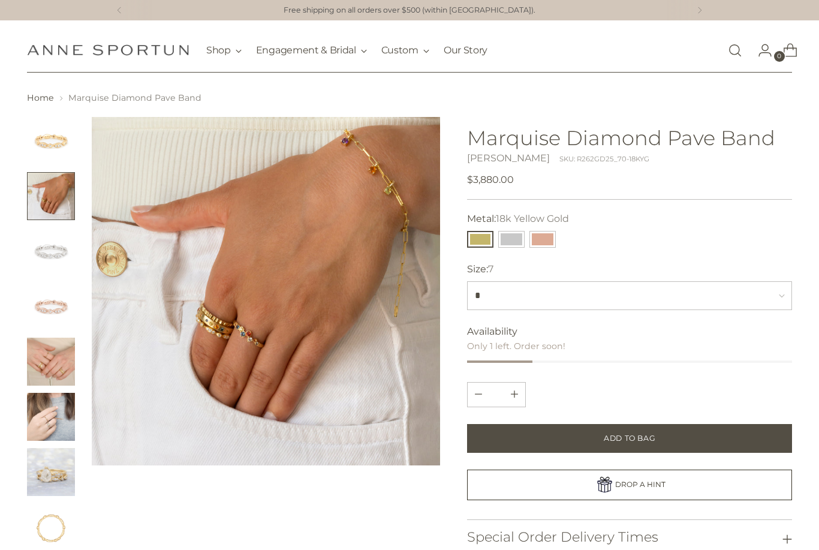
click at [59, 265] on img "Change image to image 3" at bounding box center [51, 251] width 48 height 48
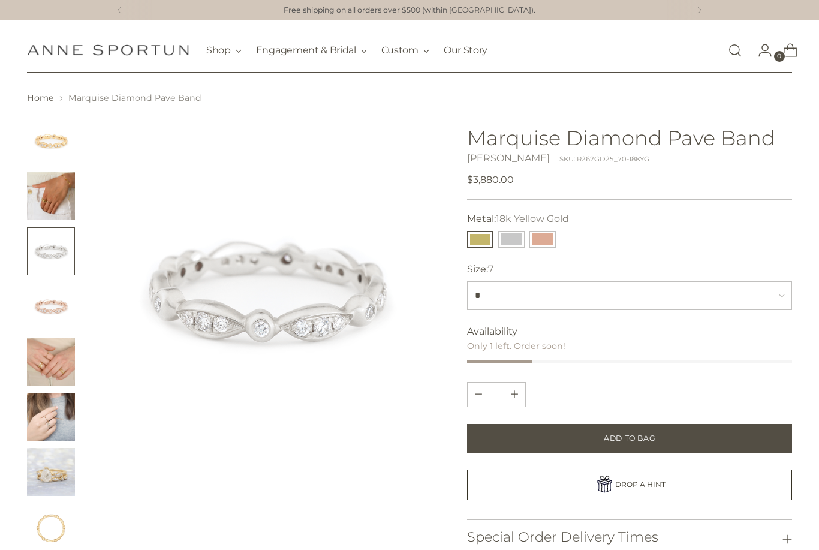
click at [62, 359] on img "Change image to image 5" at bounding box center [51, 362] width 48 height 48
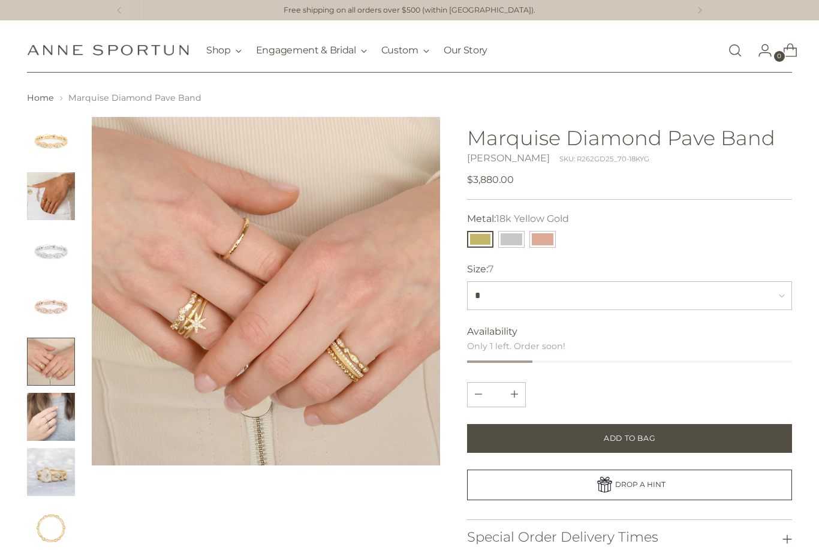
click at [61, 403] on img "Change image to image 6" at bounding box center [51, 417] width 48 height 48
